Goal: Find specific page/section: Find specific page/section

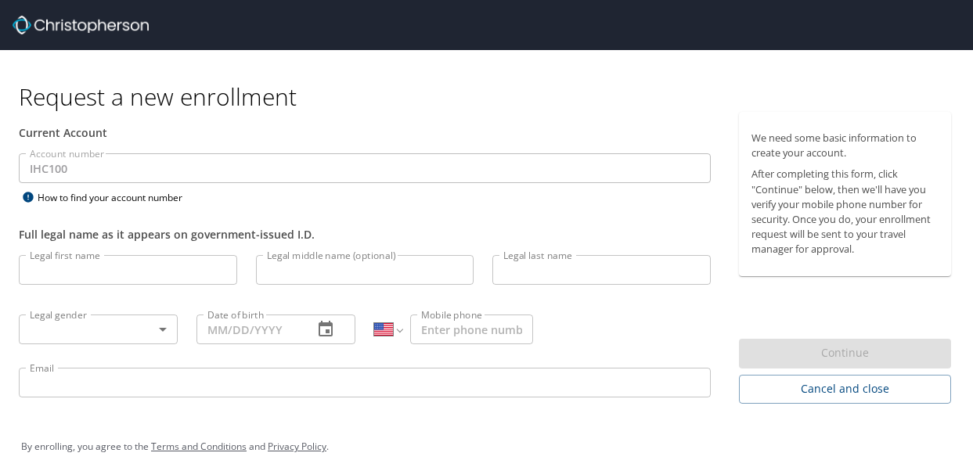
select select "US"
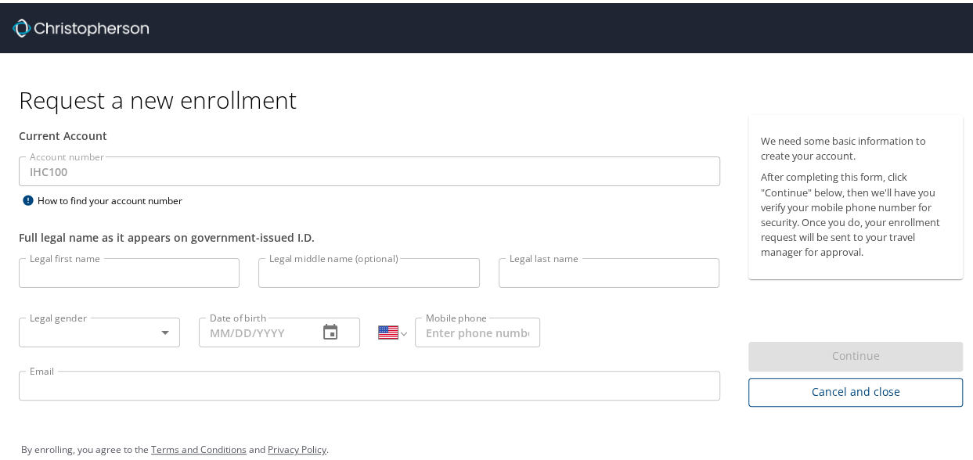
click at [856, 394] on span "Cancel and close" at bounding box center [856, 390] width 190 height 20
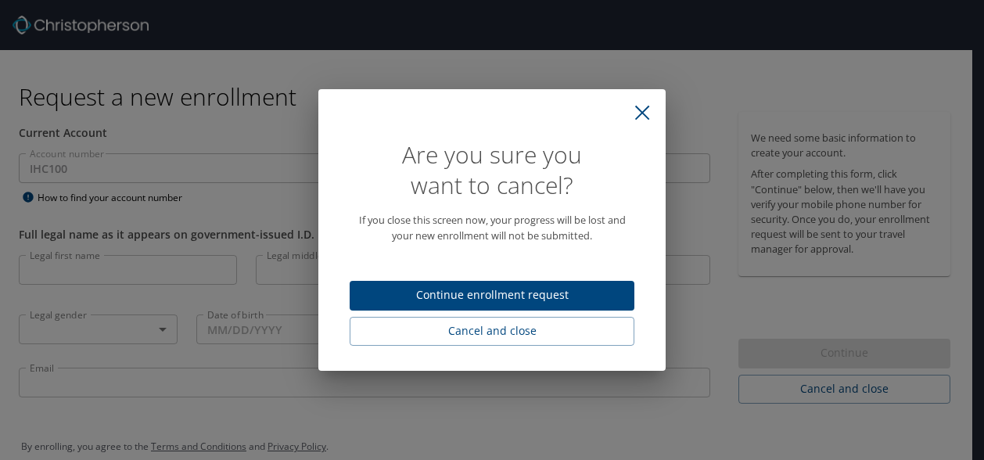
click at [490, 297] on span "Continue enrollment request" at bounding box center [492, 296] width 260 height 20
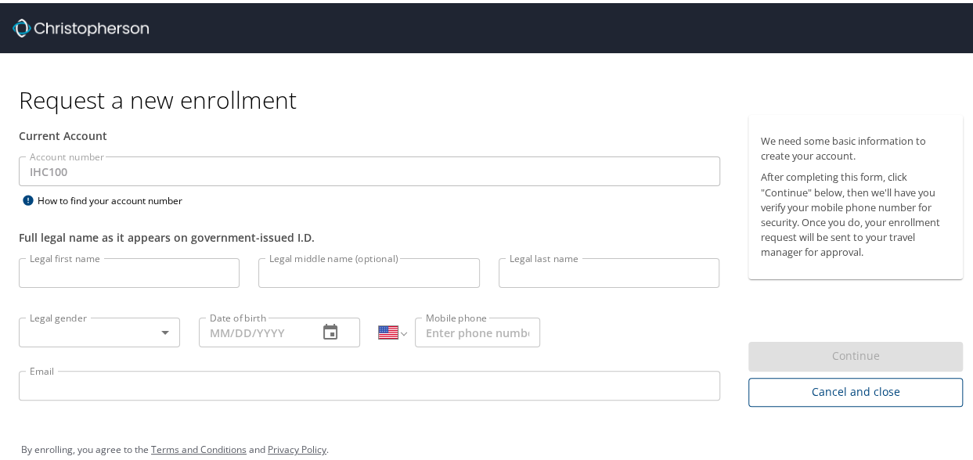
click at [876, 389] on span "Cancel and close" at bounding box center [856, 390] width 190 height 20
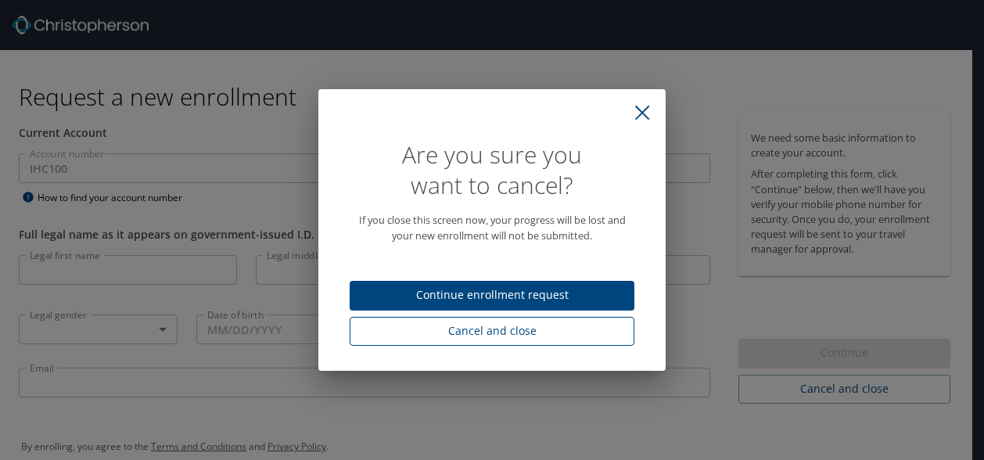
click at [463, 325] on span "Cancel and close" at bounding box center [492, 332] width 260 height 20
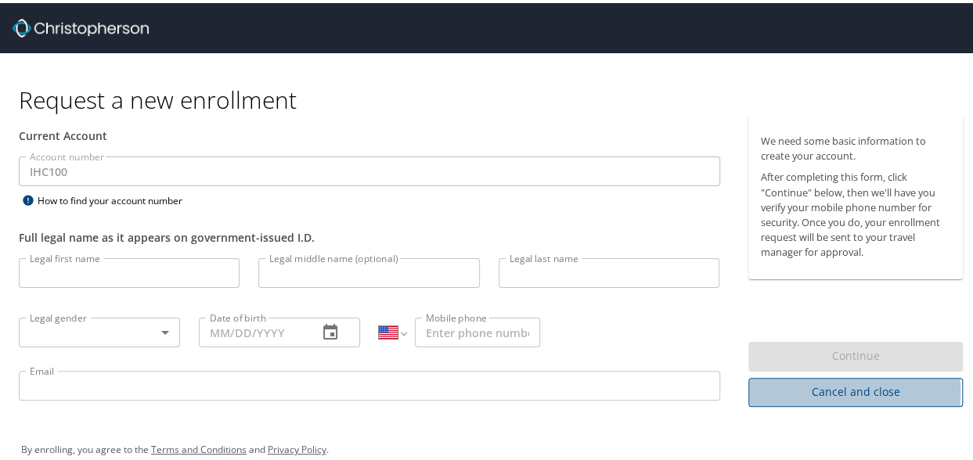
click at [790, 389] on span "Cancel and close" at bounding box center [856, 390] width 190 height 20
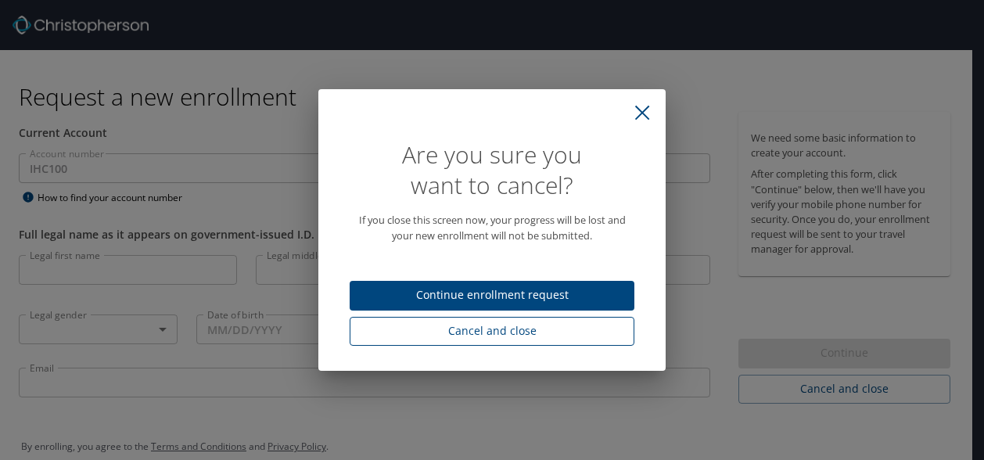
click at [441, 333] on span "Cancel and close" at bounding box center [492, 332] width 260 height 20
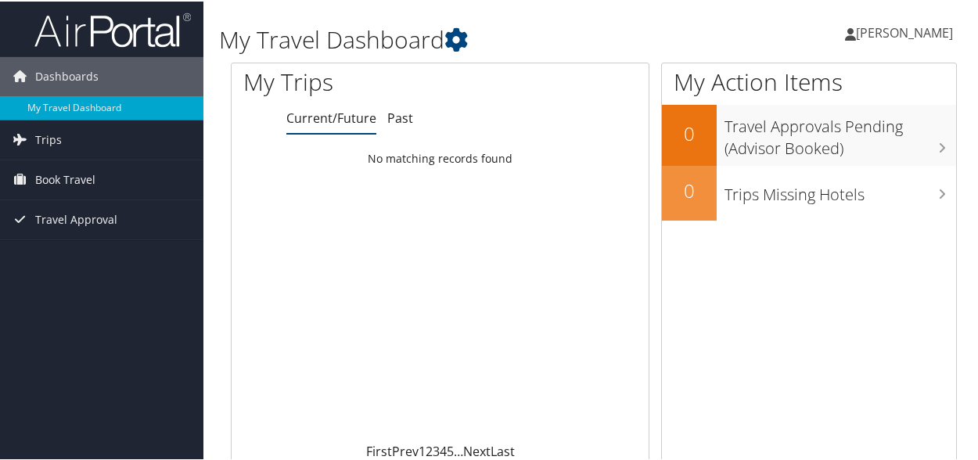
click at [866, 37] on span "[PERSON_NAME]" at bounding box center [904, 31] width 97 height 17
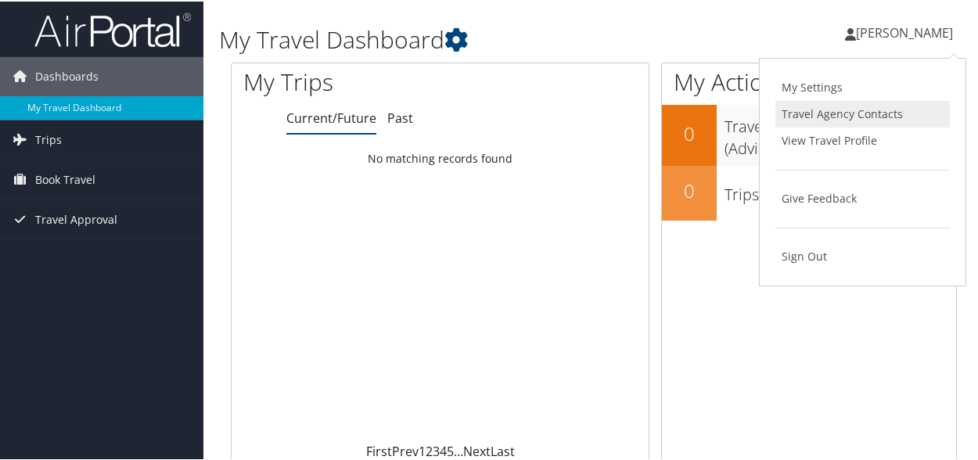
click at [820, 110] on link "Travel Agency Contacts" at bounding box center [862, 112] width 174 height 27
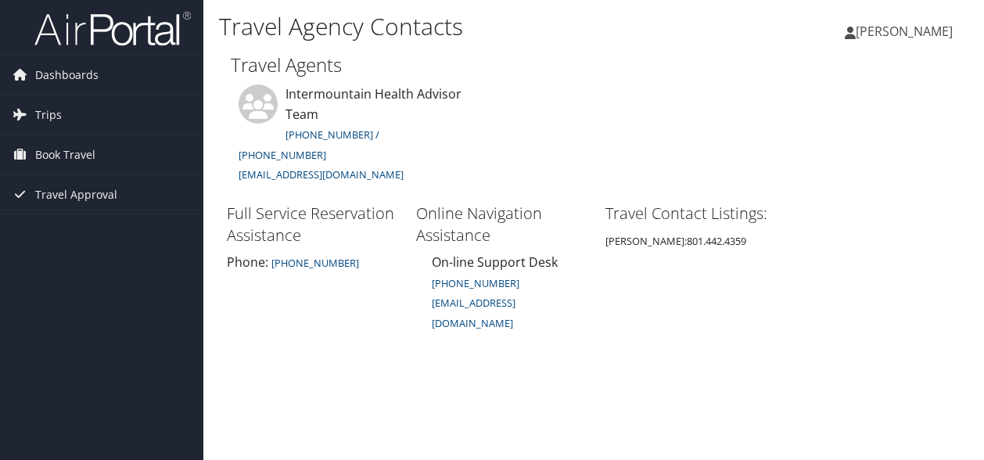
click at [866, 28] on span "Chelsie Watson" at bounding box center [904, 31] width 97 height 17
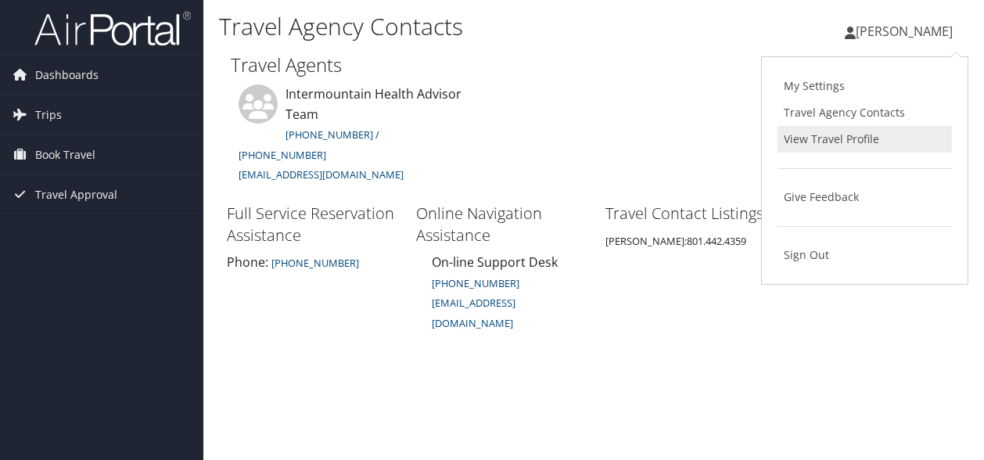
click at [825, 137] on link "View Travel Profile" at bounding box center [865, 139] width 174 height 27
